Goal: Communication & Community: Answer question/provide support

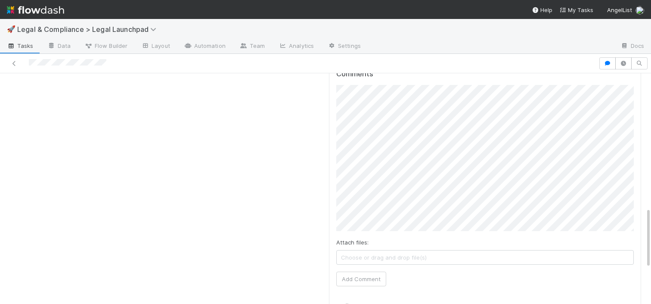
scroll to position [509, 0]
click at [367, 273] on button "Add Comment" at bounding box center [361, 280] width 50 height 15
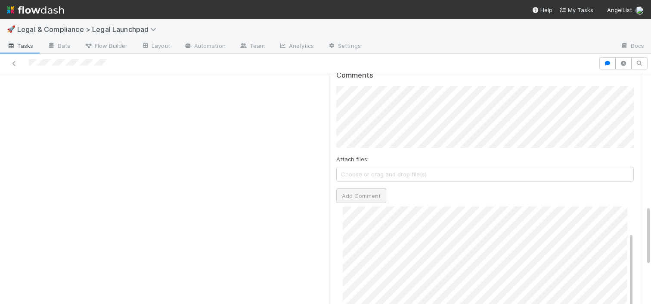
scroll to position [46, 0]
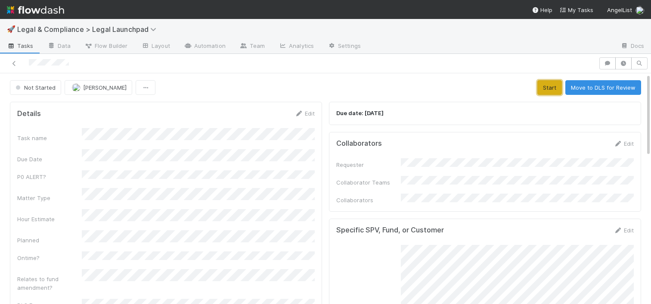
click at [553, 85] on button "Start" at bounding box center [550, 87] width 25 height 15
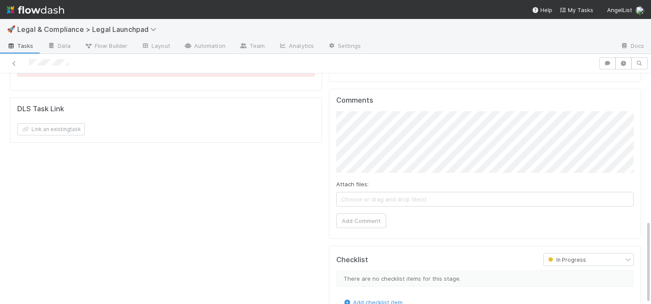
scroll to position [407, 0]
click at [369, 212] on button "Add Comment" at bounding box center [361, 219] width 50 height 15
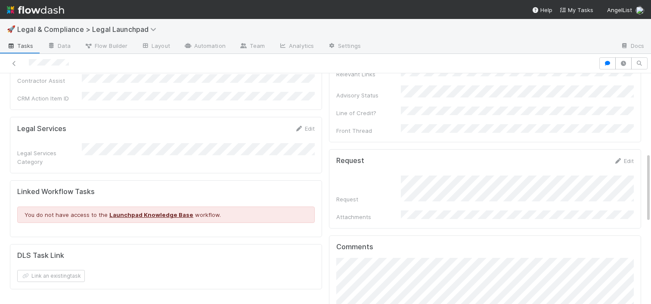
scroll to position [261, 0]
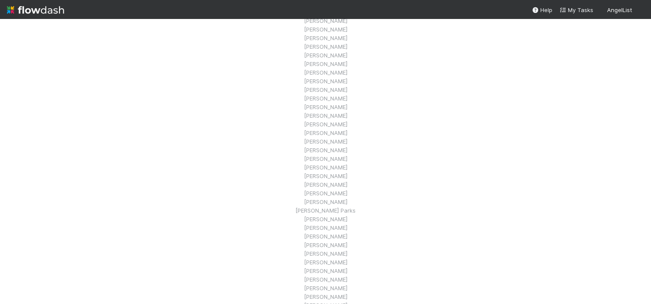
click at [404, 10] on nav "Help My Tasks AngelList" at bounding box center [325, 9] width 651 height 19
click at [334, 54] on li "[PERSON_NAME]" at bounding box center [325, 55] width 60 height 9
drag, startPoint x: 334, startPoint y: 54, endPoint x: 333, endPoint y: 88, distance: 34.5
click at [333, 88] on ul "[PERSON_NAME] [PERSON_NAME] [PERSON_NAME] [PERSON_NAME] [PERSON_NAME] [PERSON_N…" at bounding box center [325, 222] width 60 height 413
click at [333, 84] on li "[PERSON_NAME]" at bounding box center [325, 81] width 60 height 9
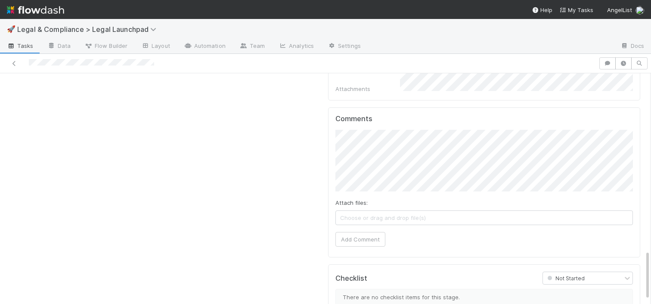
scroll to position [817, 0]
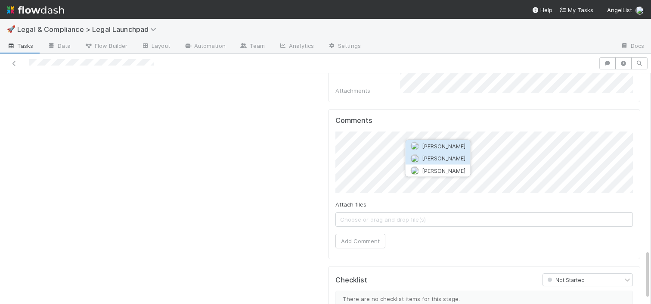
click at [457, 156] on span "[PERSON_NAME]" at bounding box center [444, 158] width 44 height 7
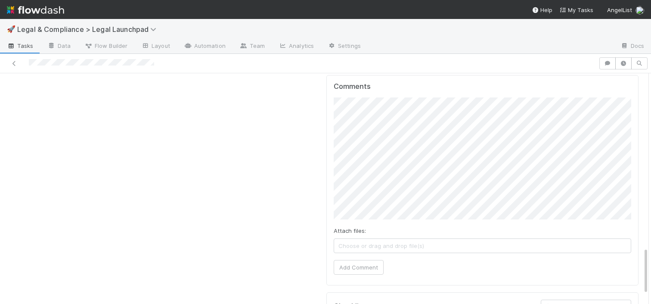
scroll to position [850, 0]
click at [362, 261] on button "Add Comment" at bounding box center [359, 268] width 50 height 15
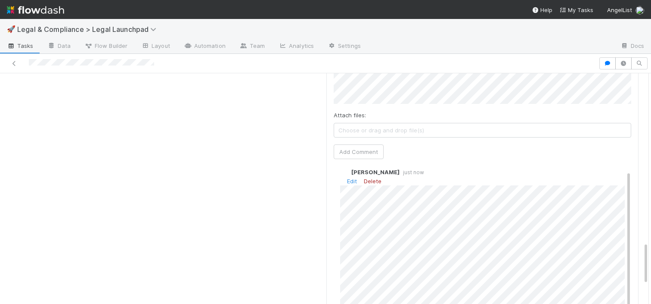
scroll to position [907, 0]
